Goal: Navigation & Orientation: Find specific page/section

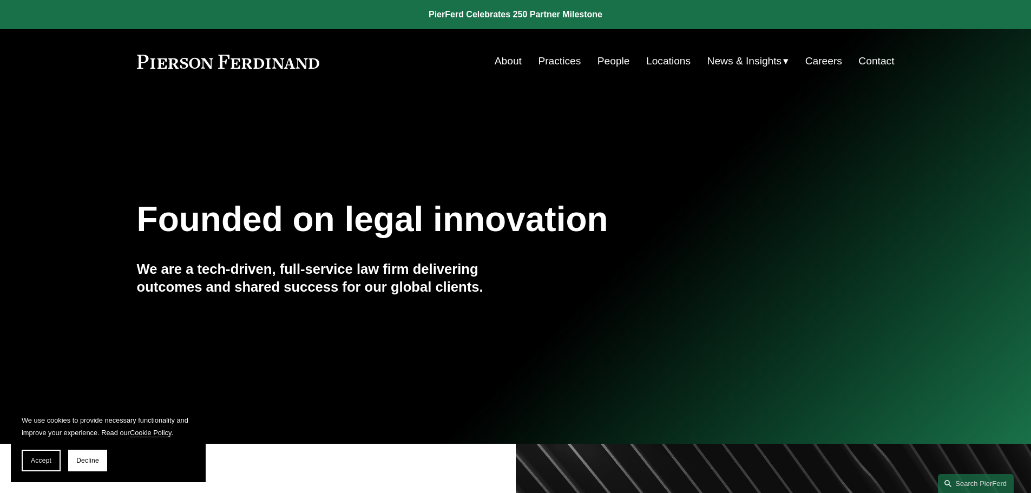
click at [555, 62] on link "Practices" at bounding box center [559, 61] width 43 height 21
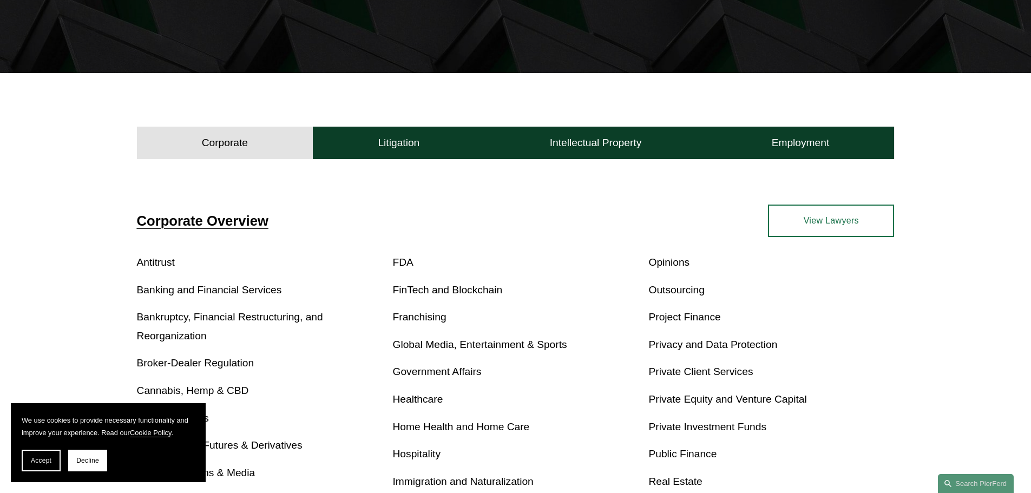
scroll to position [271, 0]
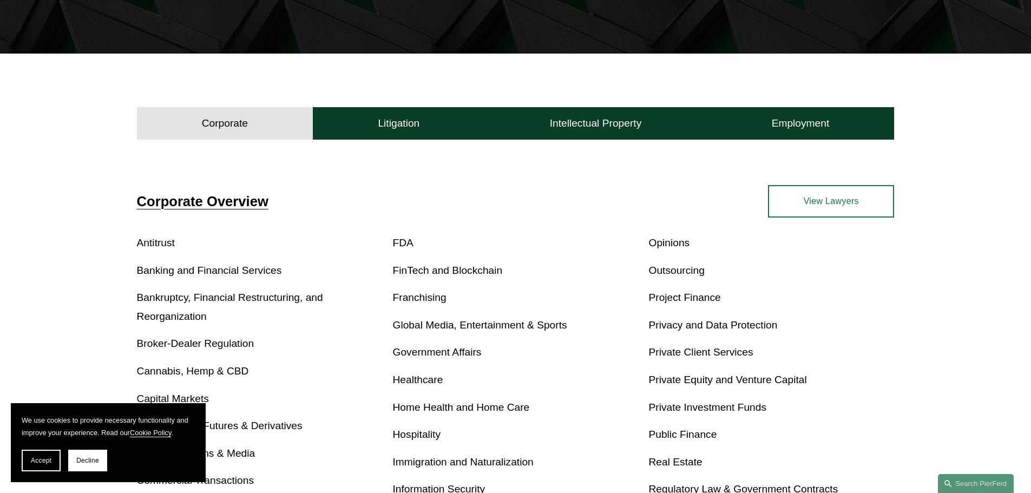
click at [683, 462] on link "Real Estate" at bounding box center [675, 461] width 54 height 11
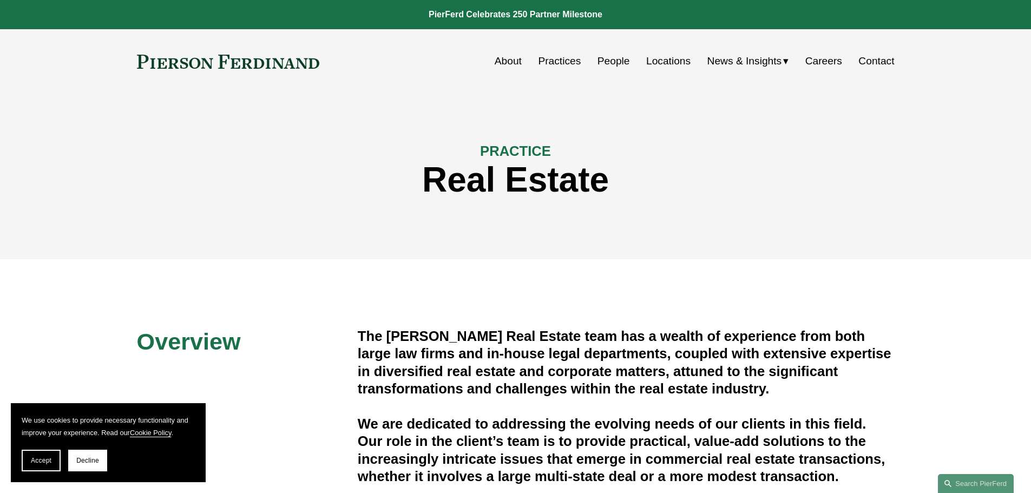
click at [623, 60] on link "People" at bounding box center [613, 61] width 32 height 21
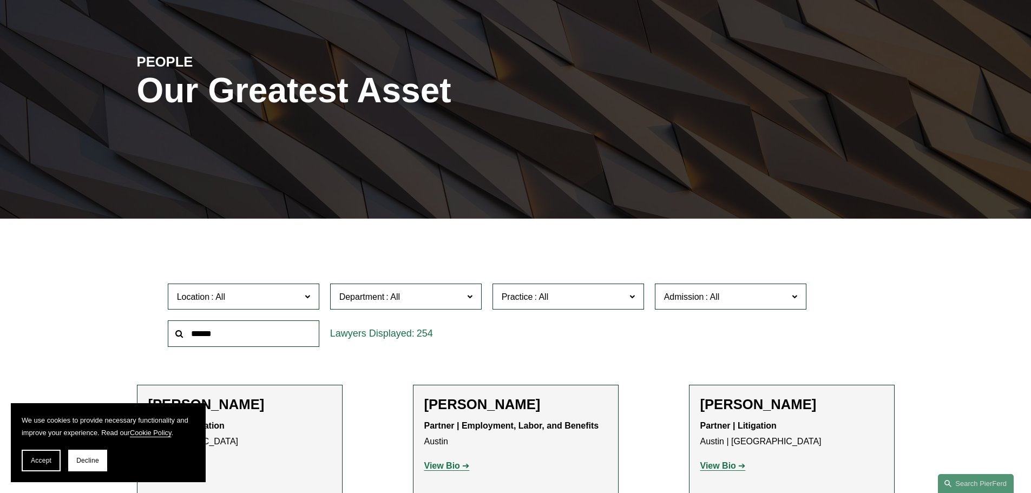
scroll to position [108, 0]
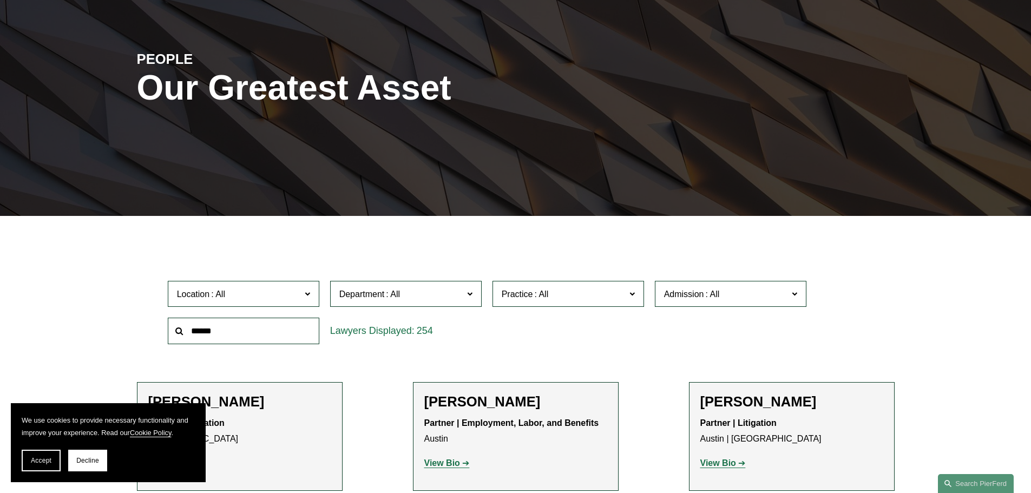
click at [305, 298] on span at bounding box center [306, 293] width 5 height 14
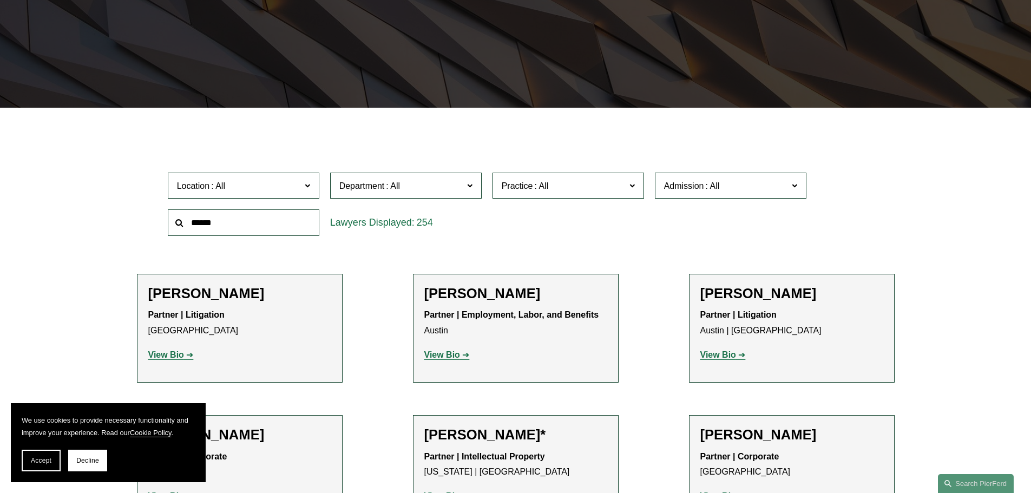
scroll to position [271, 0]
click at [0, 0] on link "[GEOGRAPHIC_DATA]" at bounding box center [0, 0] width 0 height 0
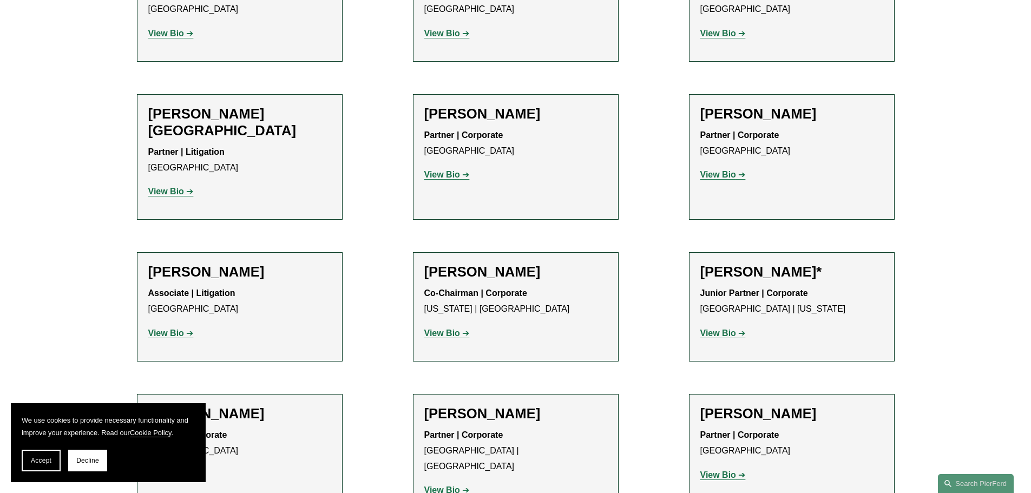
scroll to position [866, 0]
